Goal: Entertainment & Leisure: Consume media (video, audio)

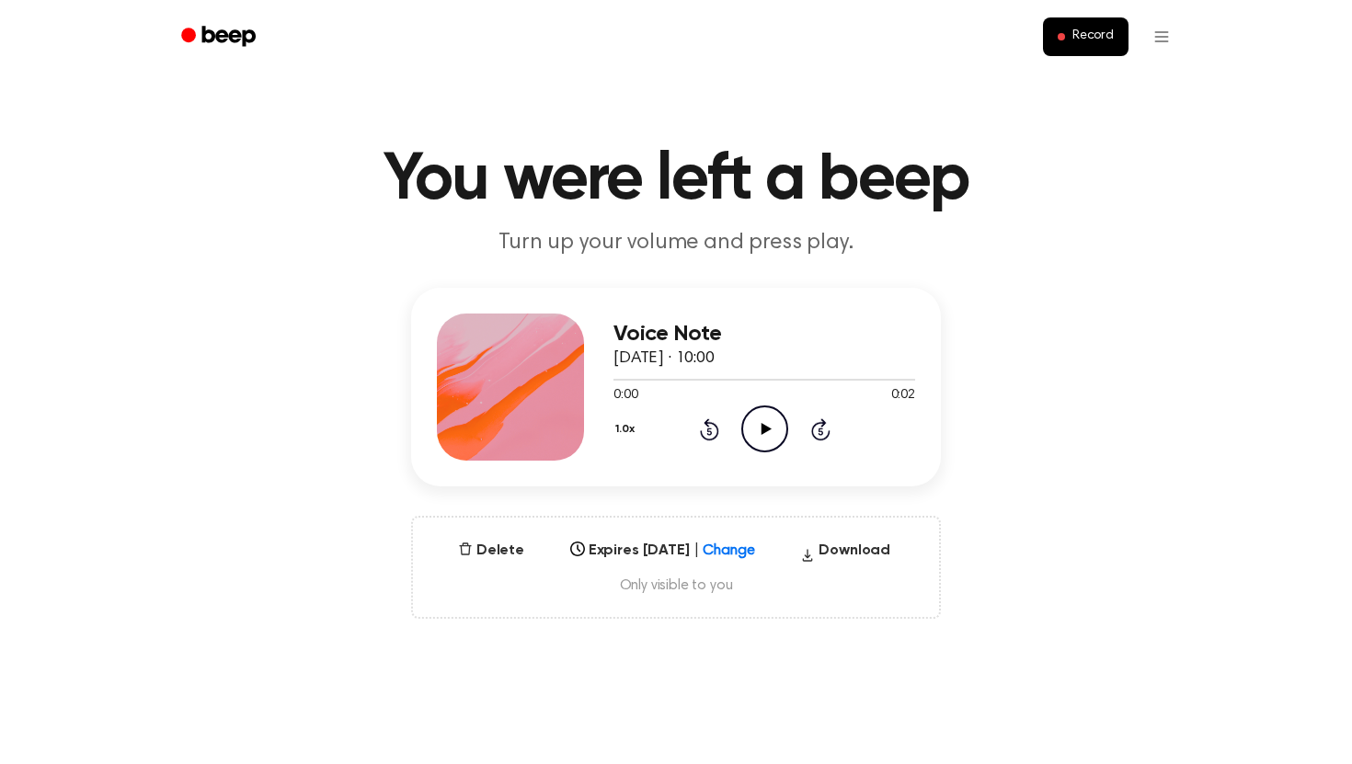
click at [759, 431] on icon "Play Audio" at bounding box center [764, 429] width 47 height 47
click at [768, 418] on icon "Play Audio" at bounding box center [764, 429] width 47 height 47
click at [763, 433] on icon at bounding box center [766, 429] width 10 height 12
click at [678, 341] on h3 "Voice Note" at bounding box center [764, 334] width 302 height 25
click at [761, 431] on icon at bounding box center [766, 429] width 10 height 12
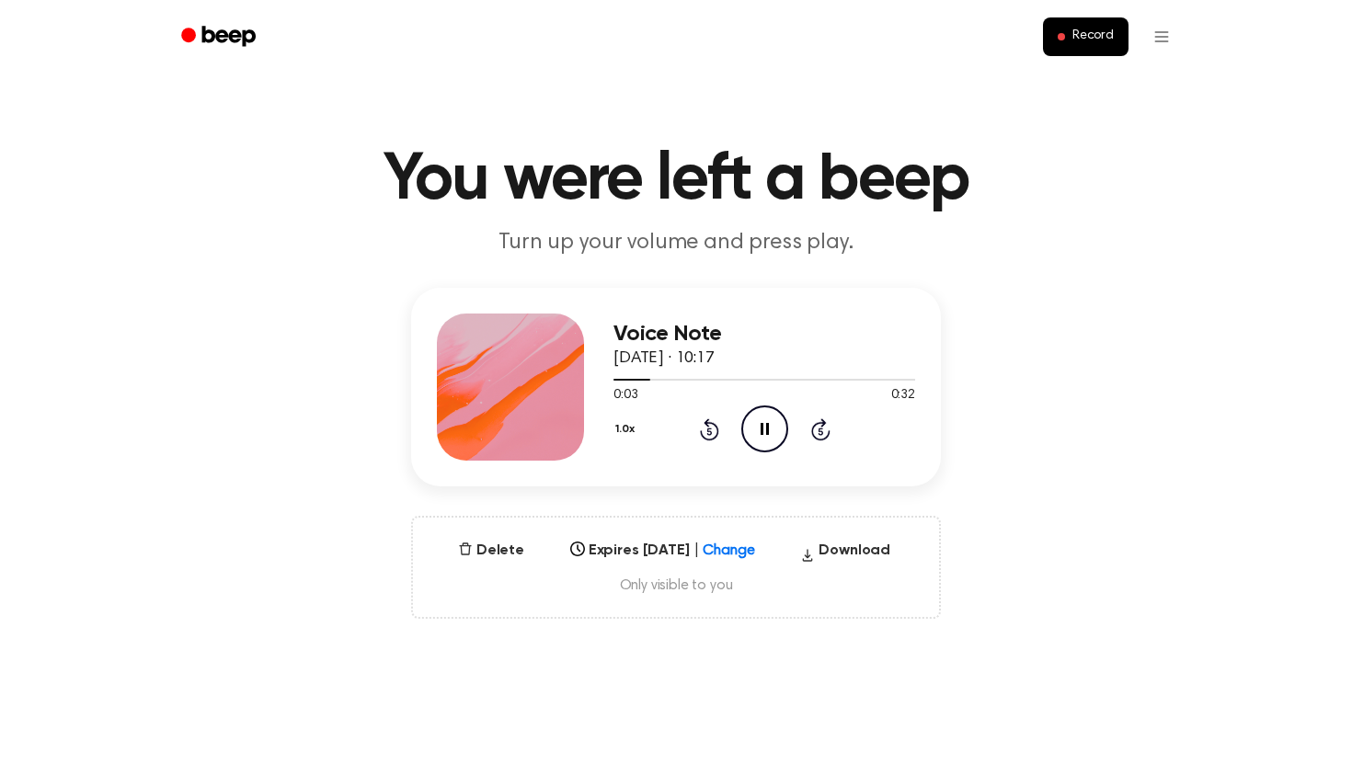
click at [761, 431] on icon at bounding box center [765, 429] width 8 height 12
click at [767, 421] on icon "Play Audio" at bounding box center [764, 429] width 47 height 47
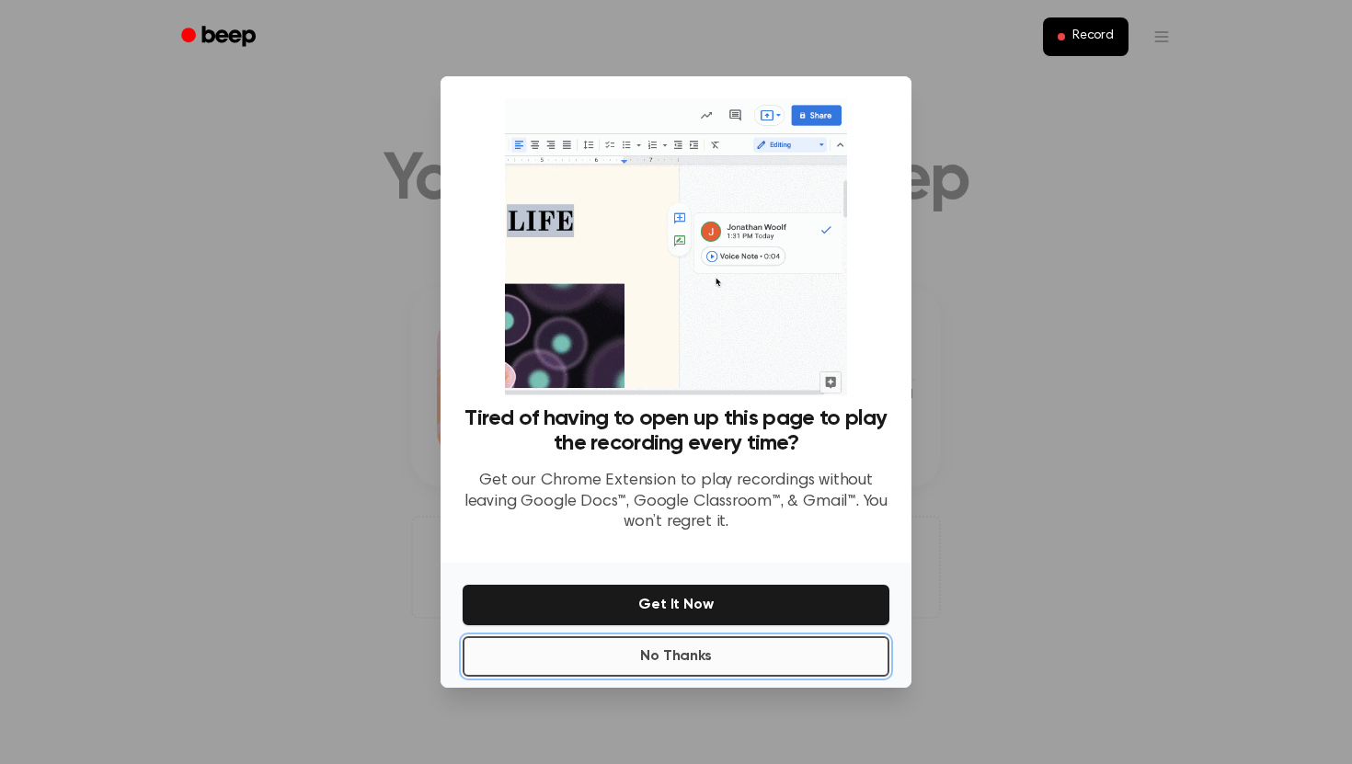
click at [701, 656] on button "No Thanks" at bounding box center [676, 656] width 427 height 40
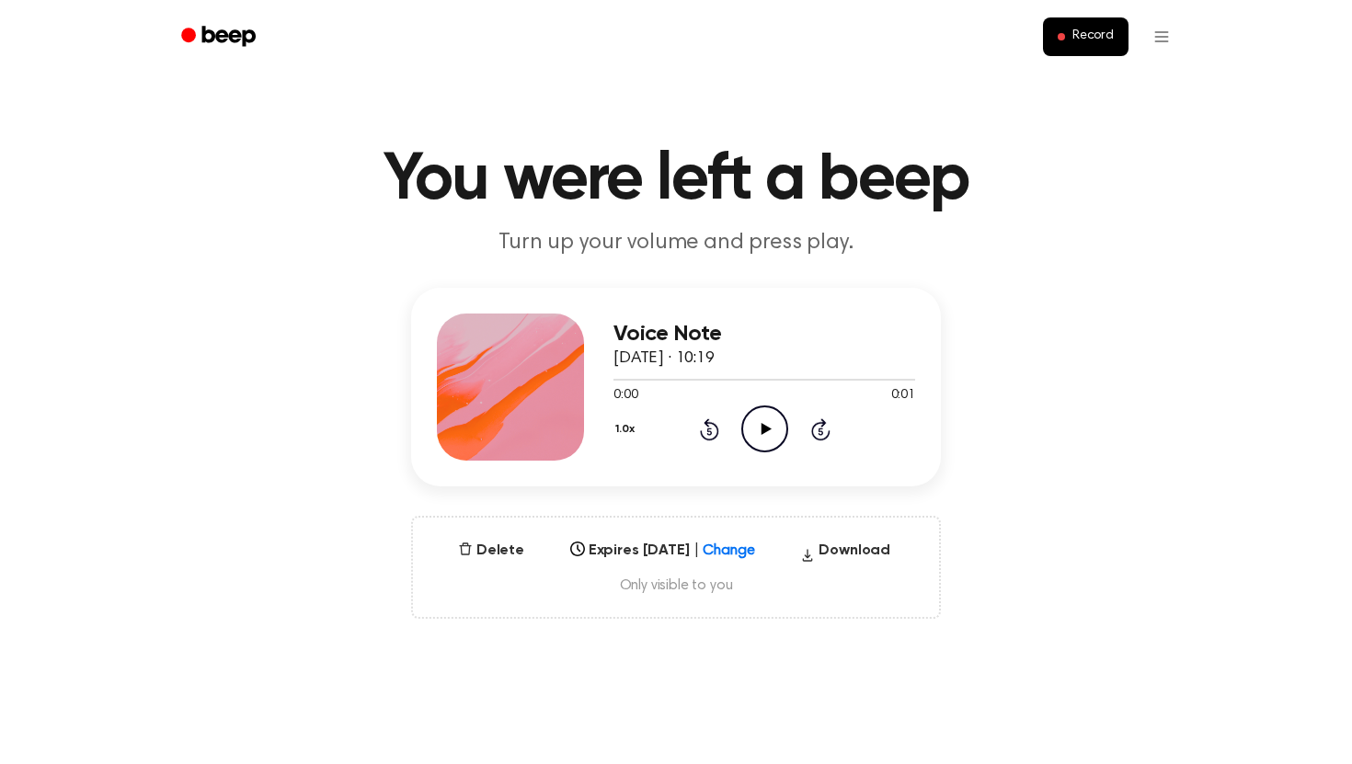
click at [758, 428] on icon "Play Audio" at bounding box center [764, 429] width 47 height 47
